Goal: Task Accomplishment & Management: Complete application form

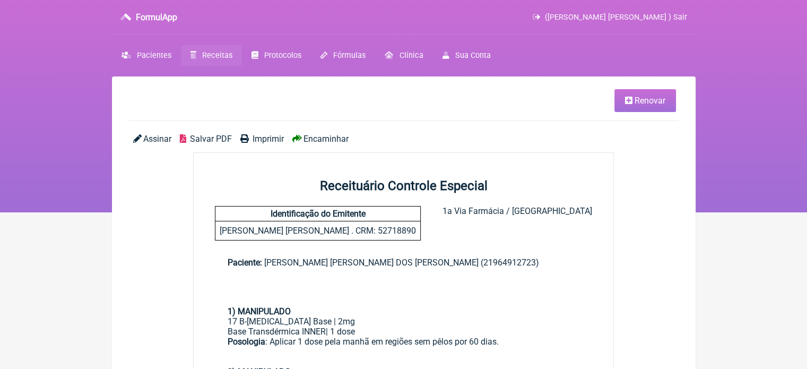
click at [207, 58] on span "Receitas" at bounding box center [217, 55] width 30 height 9
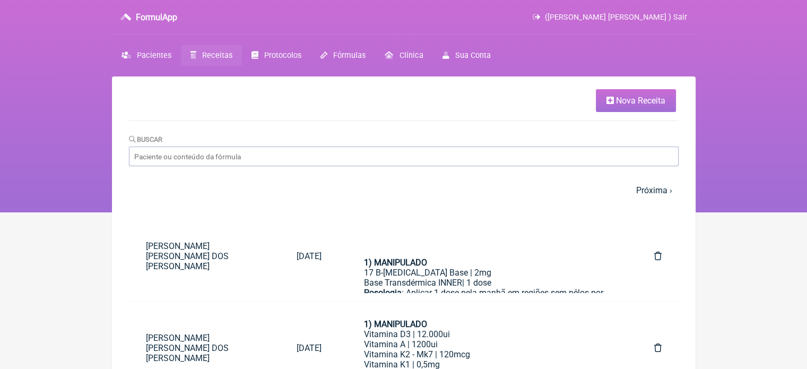
click at [616, 100] on span "Nova Receita" at bounding box center [640, 100] width 49 height 10
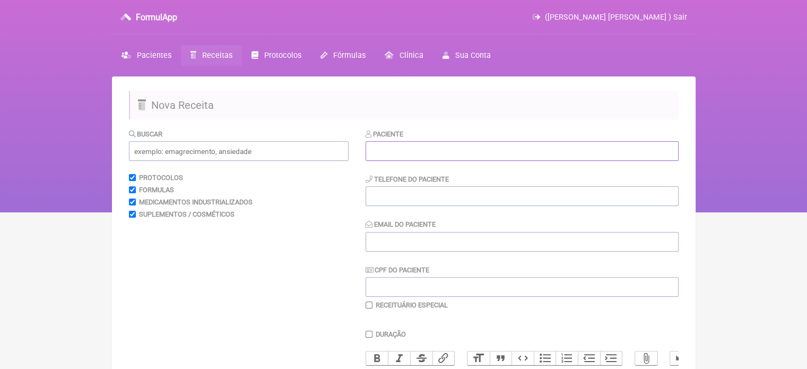
click at [437, 143] on input "text" at bounding box center [522, 151] width 313 height 20
paste input "GABRIELA SANTOS"
type input "GABRIELA SANTOS"
click at [376, 197] on div "Paciente GABRIELA SANTOS Telefone do Paciente Email do Paciente CPF do Paciente…" at bounding box center [522, 218] width 313 height 181
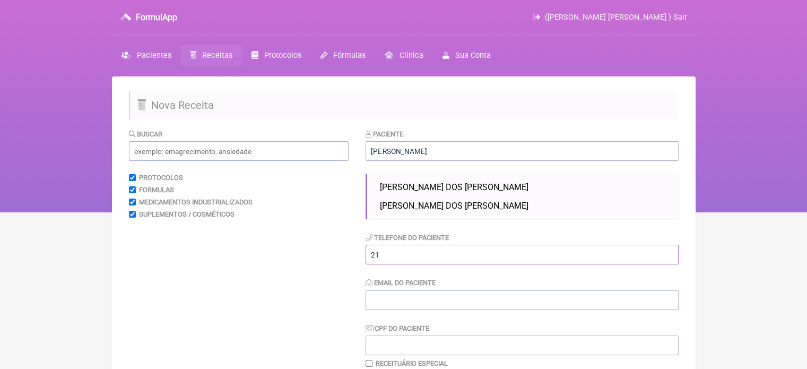
click at [441, 259] on input "21" at bounding box center [522, 255] width 313 height 20
click at [457, 148] on input "GABRIELA SANTOS" at bounding box center [522, 151] width 313 height 20
click at [475, 102] on h2 "Nova Receita" at bounding box center [404, 105] width 550 height 29
click at [410, 255] on input "21" at bounding box center [522, 255] width 313 height 20
type input "2"
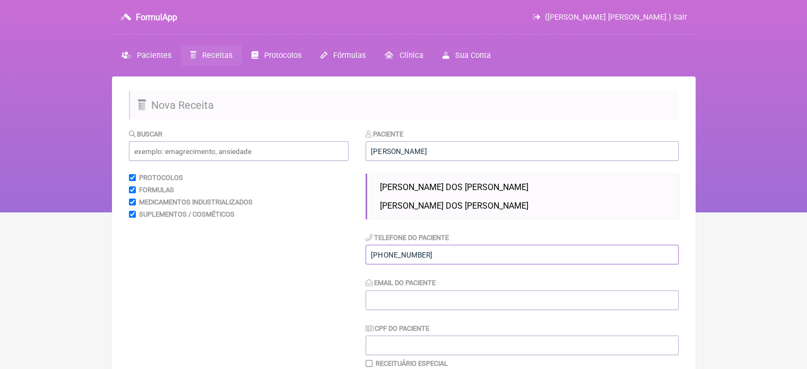
type input "+351927215813"
click at [423, 294] on input "Email do Paciente" at bounding box center [522, 300] width 313 height 20
type input "X@X"
click at [182, 153] on input "text" at bounding box center [239, 151] width 220 height 20
click at [435, 149] on input "GABRIELA SANTOS" at bounding box center [522, 151] width 313 height 20
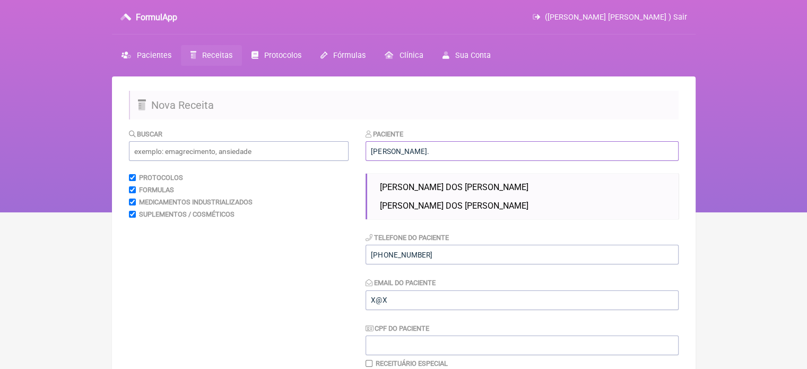
type input "GABRIELA SANTOS."
click at [319, 221] on div "Buscar Protocolos Formulas Medicamentos Industrializados Suplementos / Cosmétic…" at bounding box center [239, 371] width 220 height 486
click at [196, 154] on input "text" at bounding box center [239, 151] width 220 height 20
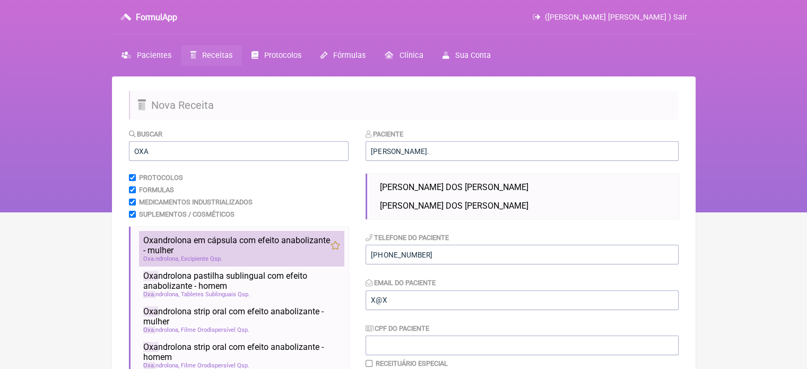
click at [225, 235] on li "Oxa ndrolona em cápsula com efeito anabolizante - mulher hipertrofia ganho de m…" at bounding box center [241, 249] width 205 height 36
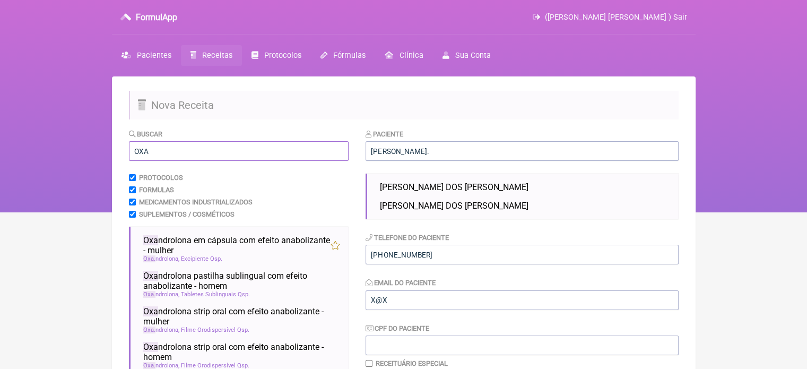
drag, startPoint x: 172, startPoint y: 152, endPoint x: 117, endPoint y: 152, distance: 55.2
click at [117, 152] on main "Nova Receita Buscar OXA Protocolos Formulas Medicamentos Industrializados Suple…" at bounding box center [404, 353] width 584 height 554
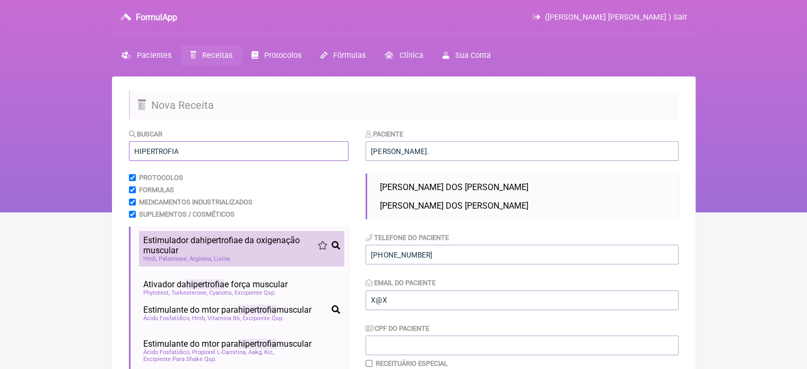
type input "HIPERTROFIA"
click at [163, 235] on span "Estimulador da hipertrofia e da oxigenação muscular" at bounding box center [230, 245] width 175 height 20
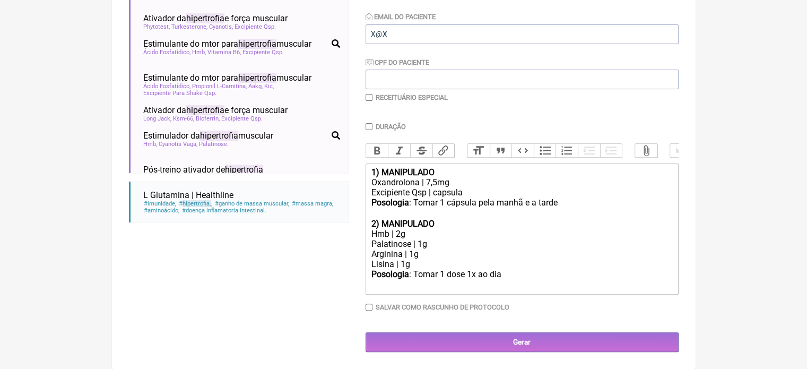
scroll to position [267, 0]
drag, startPoint x: 431, startPoint y: 187, endPoint x: 424, endPoint y: 187, distance: 6.9
click at [424, 187] on div "Oxandrolona | 7,5mg" at bounding box center [521, 182] width 301 height 10
click at [420, 187] on div "Oxandrolona |,5mg" at bounding box center [521, 182] width 301 height 10
drag, startPoint x: 560, startPoint y: 209, endPoint x: 538, endPoint y: 212, distance: 21.9
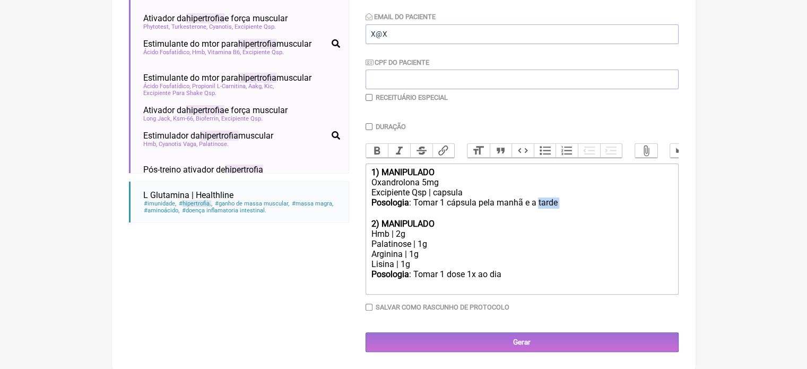
click at [538, 212] on div "Posologia : Tomar 1 cápsula pela manhã e a tarde ㅤ" at bounding box center [521, 207] width 301 height 21
drag, startPoint x: 410, startPoint y: 272, endPoint x: 367, endPoint y: 250, distance: 47.9
click at [362, 259] on form "Buscar HIPERTROFIA Protocolos Formulas Medicamentos Industrializados Suplemento…" at bounding box center [404, 107] width 550 height 489
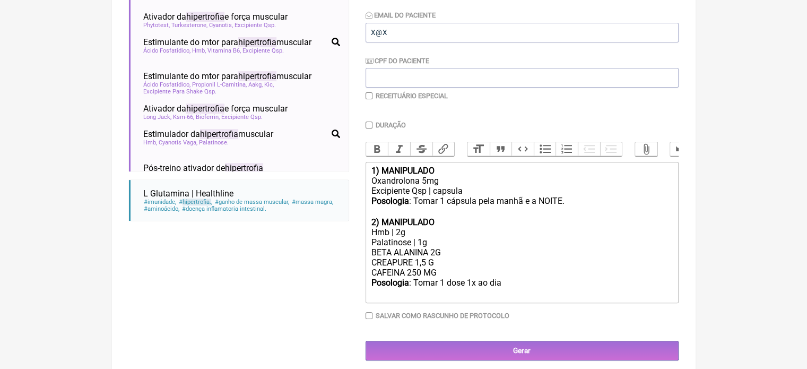
click at [503, 291] on div "Posologia : Tomar 1 dose 1x ao dia ㅤ" at bounding box center [521, 287] width 301 height 21
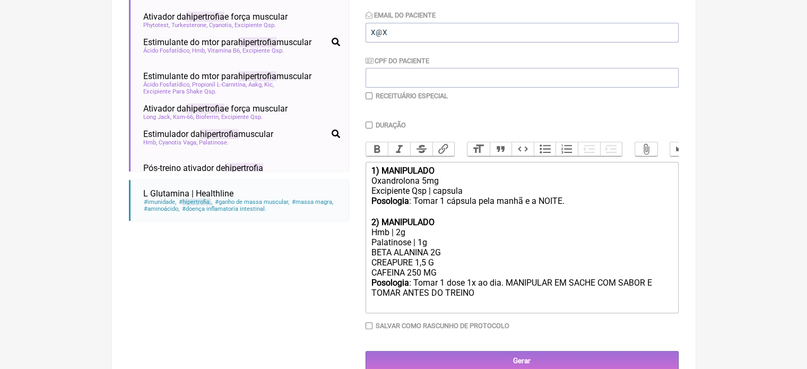
type trix-editor "<div><strong>1) MANIPULADO</strong></div><div>Oxandrolona 5mg</div><div>Excipie…"
click at [373, 95] on div "Receituário Especial" at bounding box center [522, 96] width 313 height 8
click at [370, 97] on input "checkbox" at bounding box center [369, 95] width 7 height 7
checkbox input "true"
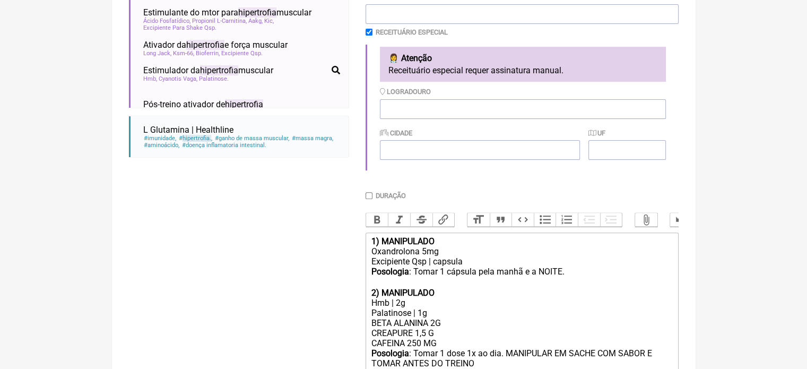
scroll to position [431, 0]
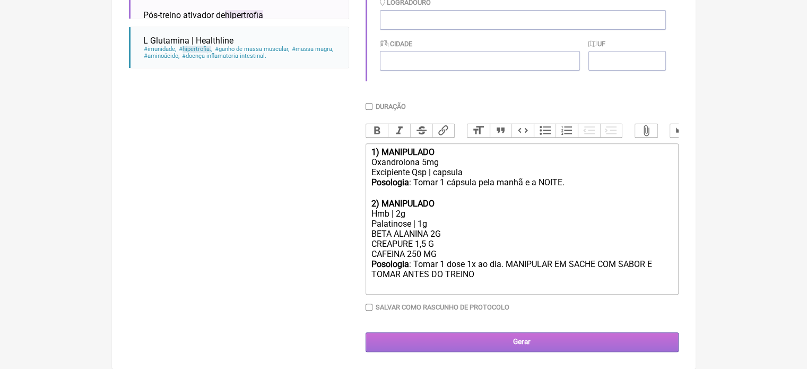
click at [500, 338] on input "Gerar" at bounding box center [522, 342] width 313 height 20
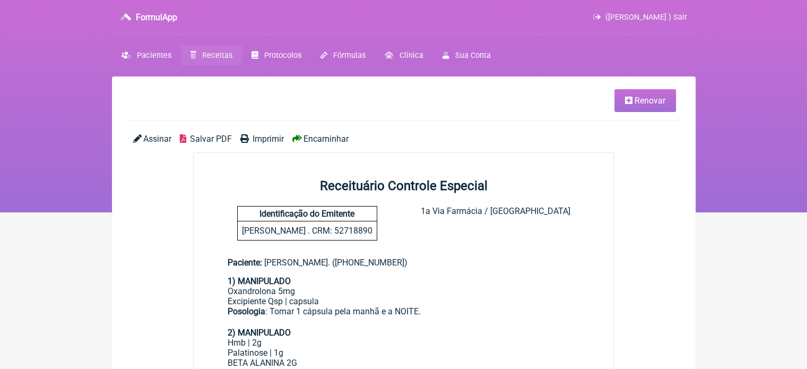
click at [265, 137] on span "Imprimir" at bounding box center [268, 139] width 31 height 10
click at [144, 51] on span "Pacientes" at bounding box center [154, 55] width 34 height 9
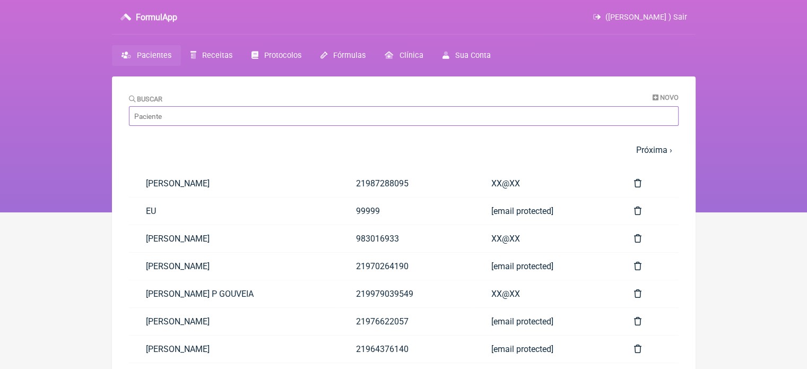
click at [257, 114] on input "Buscar" at bounding box center [404, 116] width 550 height 20
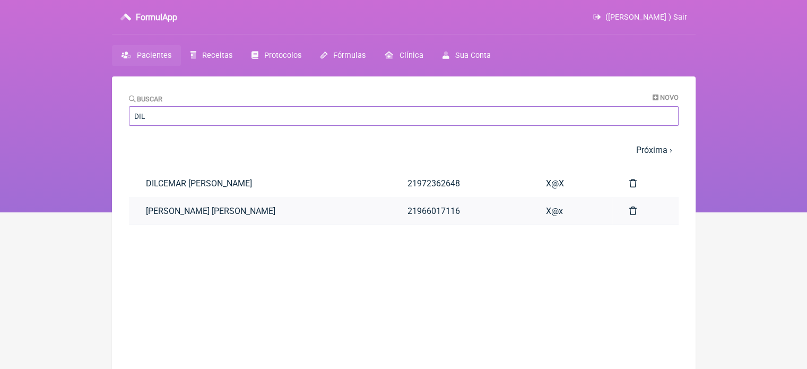
type input "DIL"
click at [257, 216] on link "[PERSON_NAME] [PERSON_NAME]" at bounding box center [260, 210] width 262 height 27
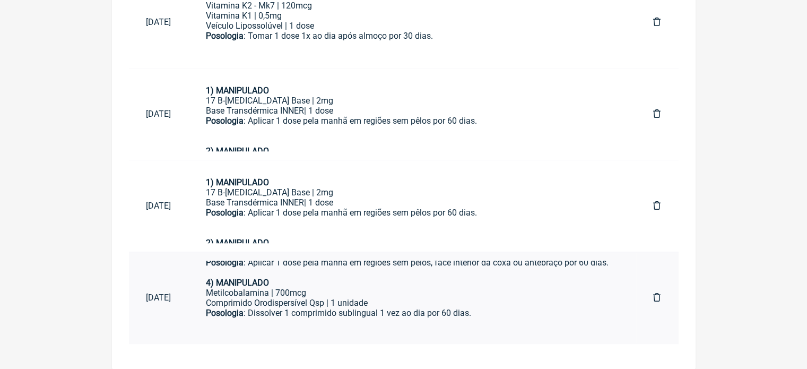
scroll to position [180, 0]
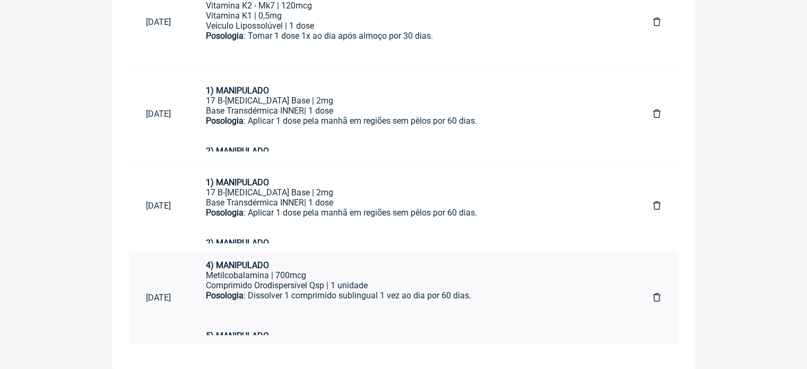
click at [319, 307] on div "Posologia : Dissolver 1 comprimido sublingual 1 vez ao dia por 60 dias." at bounding box center [412, 310] width 413 height 40
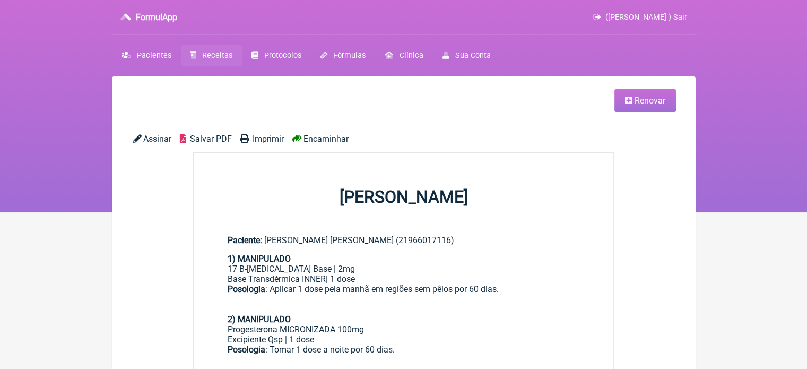
click at [268, 140] on span "Imprimir" at bounding box center [268, 139] width 31 height 10
click at [623, 97] on link "Renovar" at bounding box center [645, 100] width 62 height 23
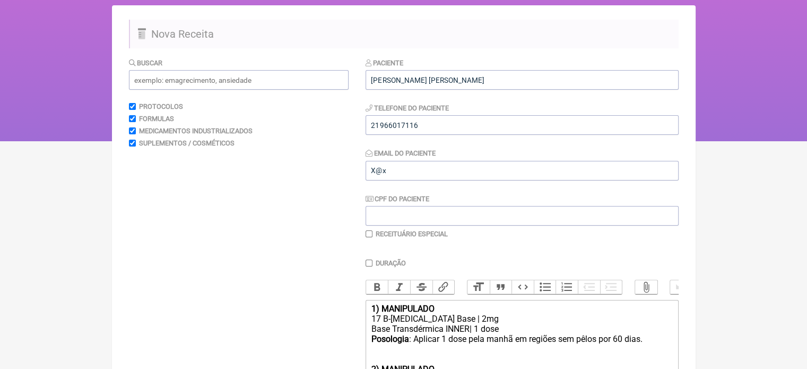
scroll to position [318, 0]
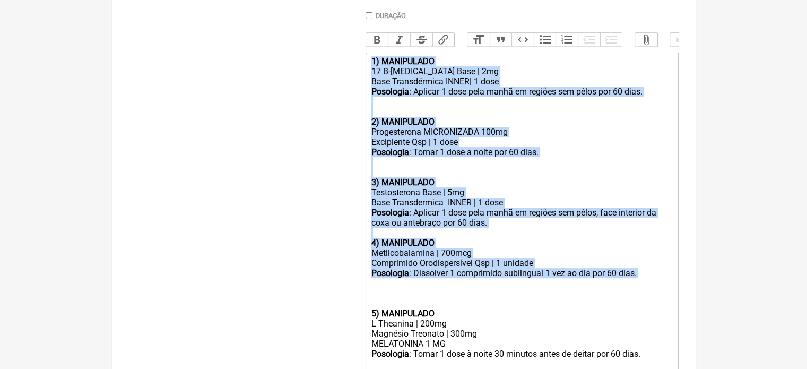
drag, startPoint x: 640, startPoint y: 289, endPoint x: 352, endPoint y: 74, distance: 359.2
click at [352, 74] on form "Buscar Protocolos Formulas Medicamentos Industrializados Suplementos / Cosmétic…" at bounding box center [404, 120] width 550 height 620
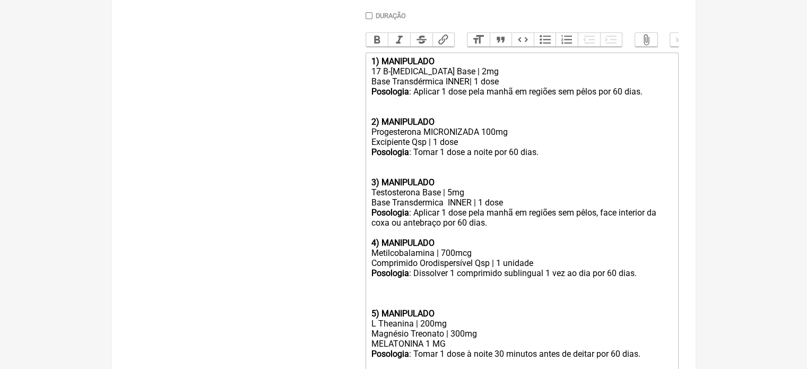
scroll to position [212, 0]
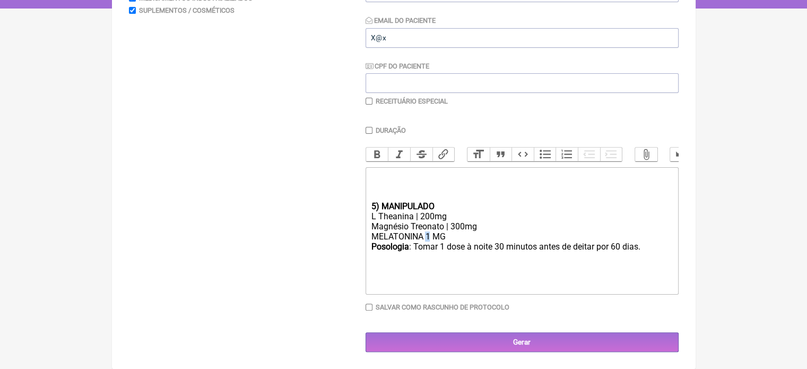
click at [426, 237] on div "Magnésio Treonato | 300mg MELATONINA 1 MG" at bounding box center [521, 231] width 301 height 20
drag, startPoint x: 374, startPoint y: 204, endPoint x: 368, endPoint y: 204, distance: 5.8
click at [368, 204] on trix-editor "5) MANIPULADO L Theanina | 200mg Magnésio Treonato | 300mg MELATONINA 2 MG Poso…" at bounding box center [522, 230] width 313 height 127
type trix-editor "<div><br><br><br></div><div><strong>1) MANIPULADO</strong></div><div>L Theanina…"
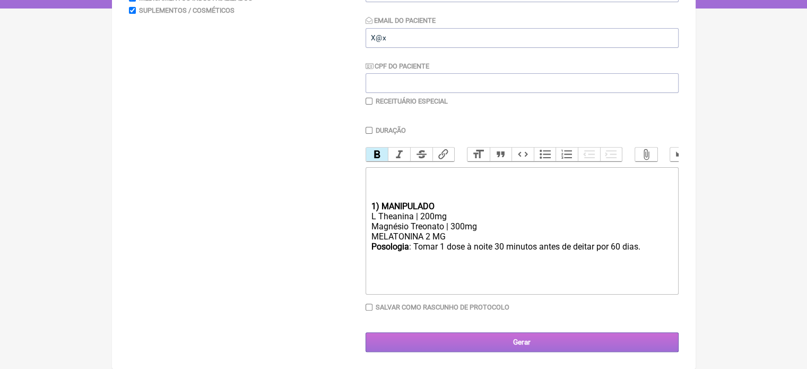
click at [511, 343] on input "Gerar" at bounding box center [522, 342] width 313 height 20
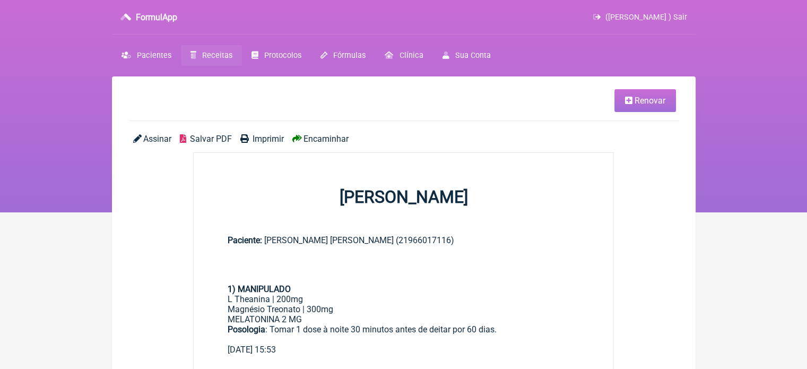
click at [269, 141] on span "Imprimir" at bounding box center [268, 139] width 31 height 10
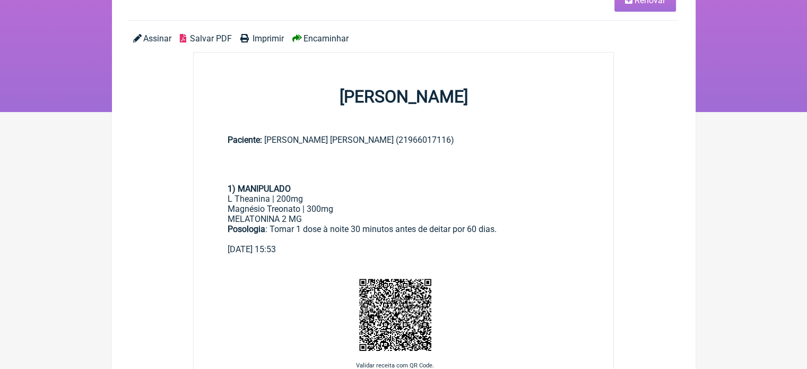
scroll to position [106, 0]
